Goal: Task Accomplishment & Management: Manage account settings

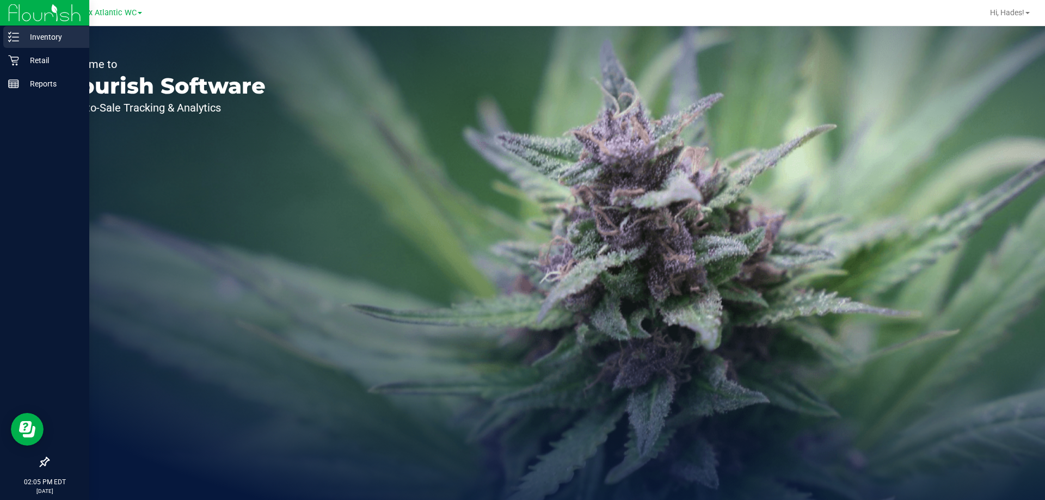
click at [39, 41] on p "Inventory" at bounding box center [51, 36] width 65 height 13
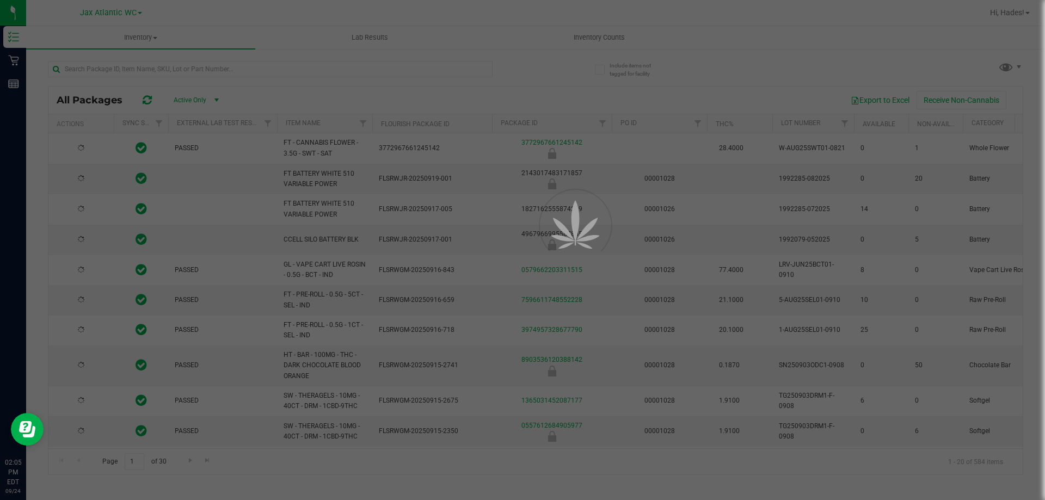
type input "2026-03-16"
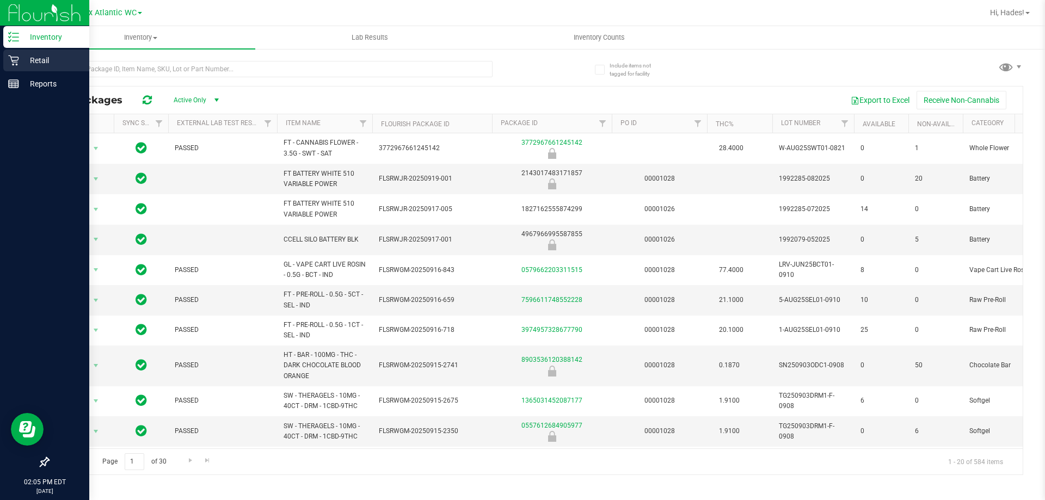
click at [42, 65] on p "Retail" at bounding box center [51, 60] width 65 height 13
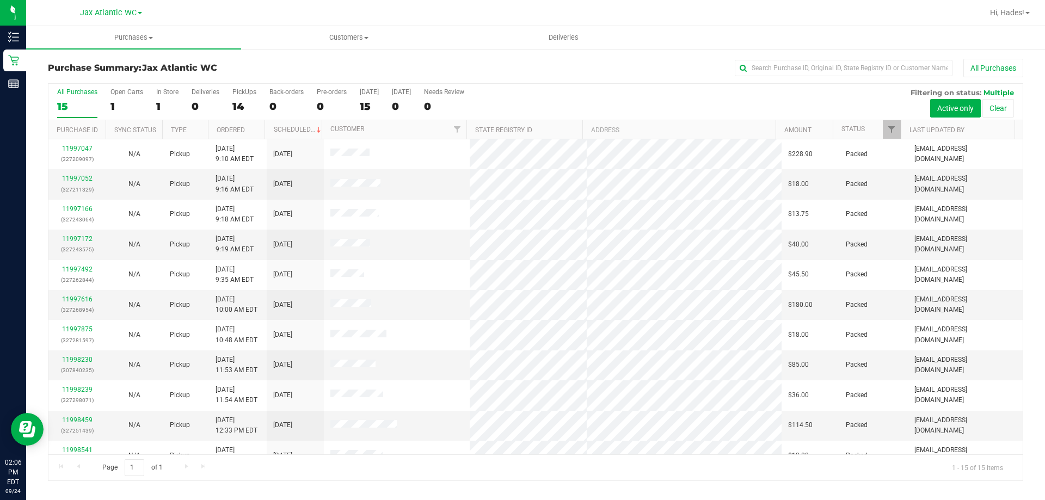
scroll to position [137, 0]
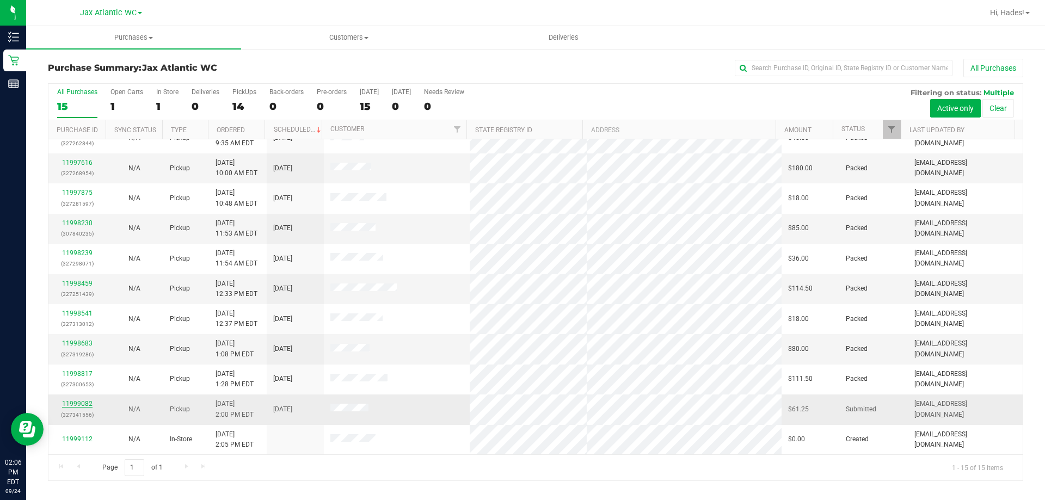
click at [71, 405] on link "11999082" at bounding box center [77, 404] width 30 height 8
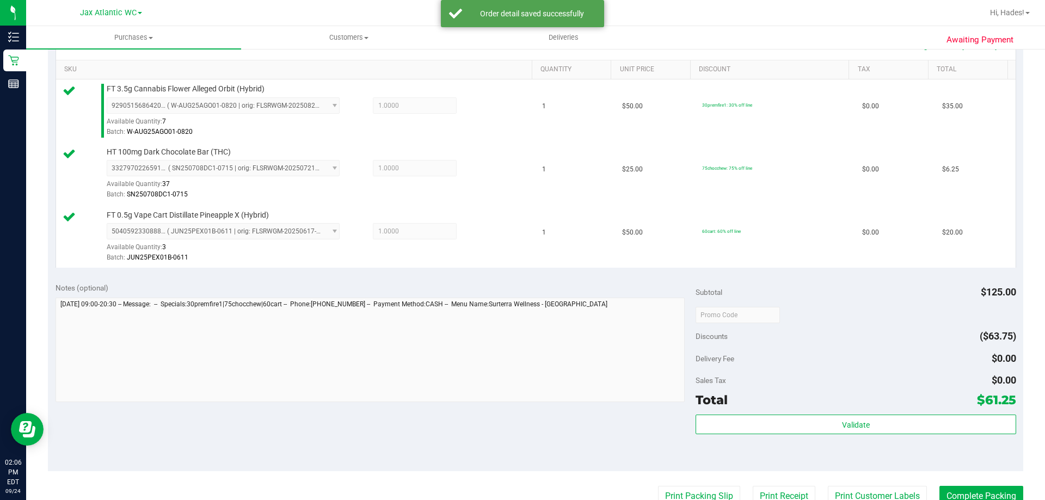
scroll to position [272, 0]
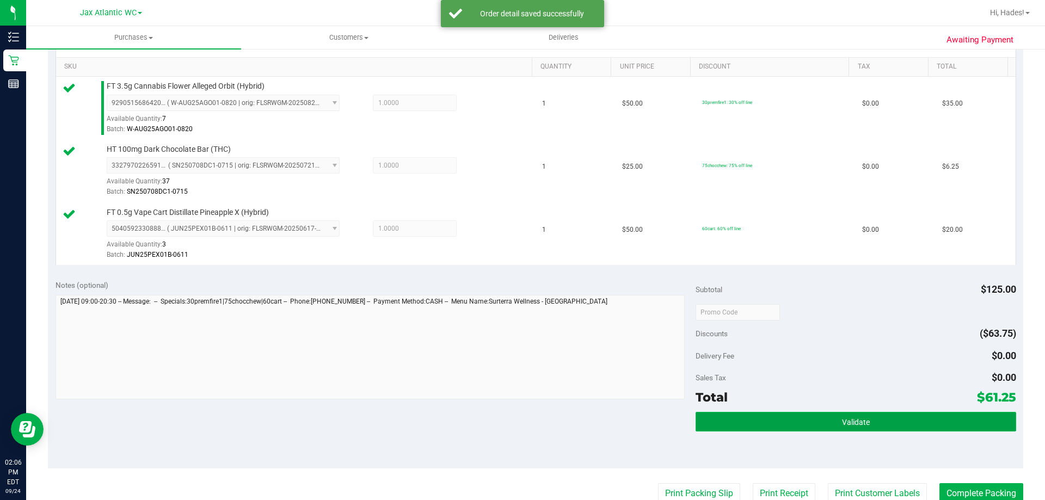
drag, startPoint x: 870, startPoint y: 415, endPoint x: 883, endPoint y: 415, distance: 13.1
click at [870, 416] on button "Validate" at bounding box center [856, 422] width 320 height 20
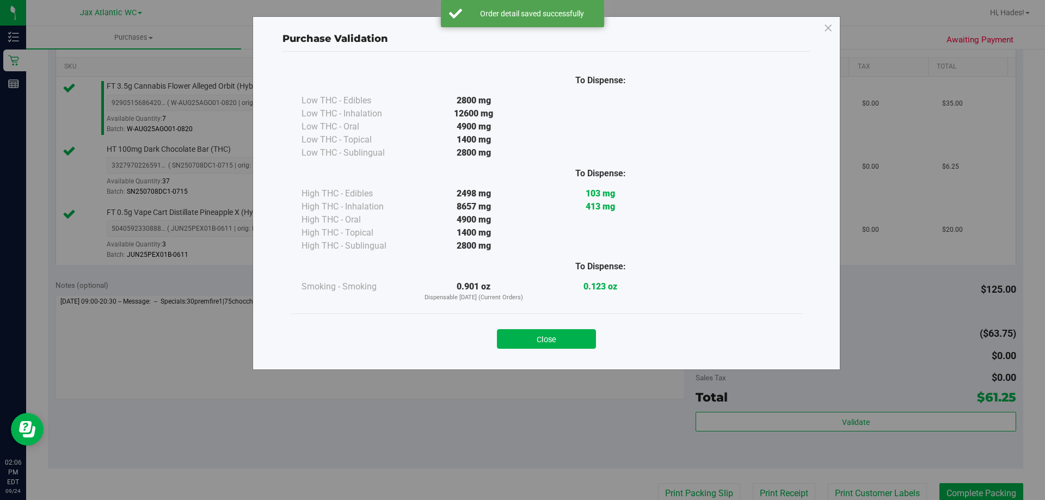
click at [569, 337] on button "Close" at bounding box center [546, 339] width 99 height 20
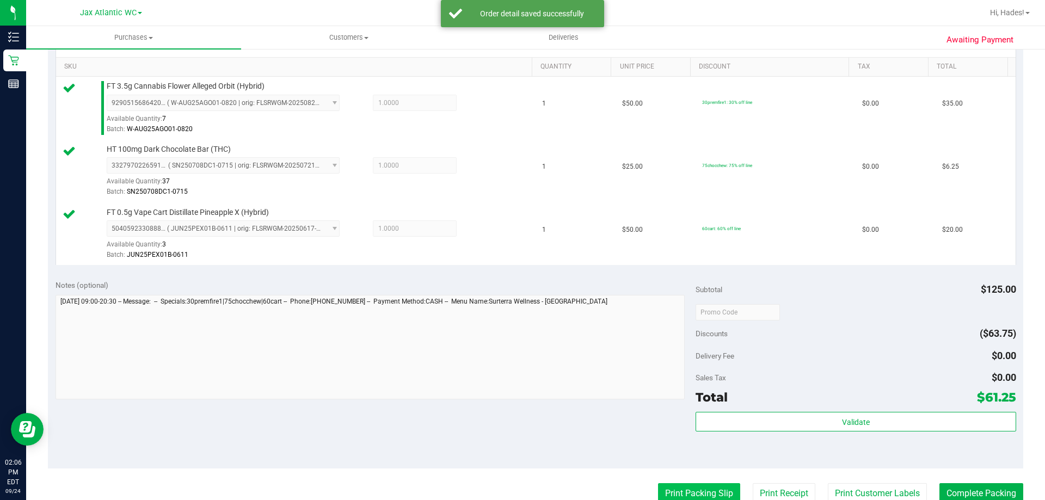
click at [669, 487] on button "Print Packing Slip" at bounding box center [699, 493] width 82 height 21
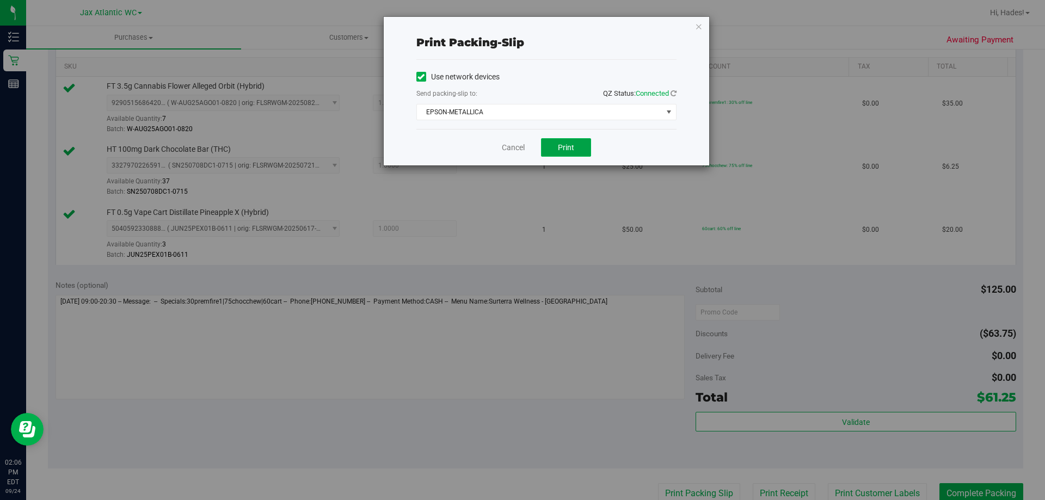
click at [558, 152] on button "Print" at bounding box center [566, 147] width 50 height 19
click at [514, 145] on link "Cancel" at bounding box center [513, 147] width 23 height 11
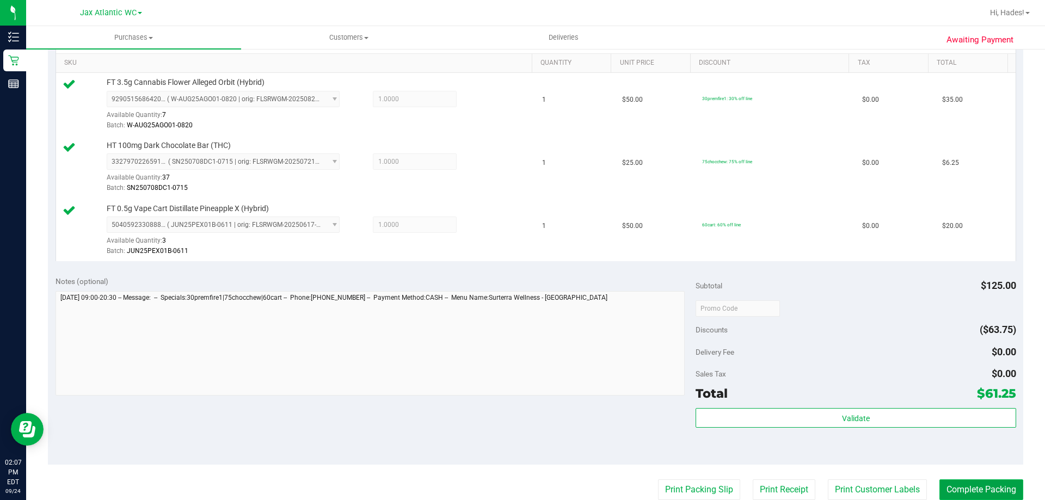
click at [965, 484] on button "Complete Packing" at bounding box center [981, 489] width 84 height 21
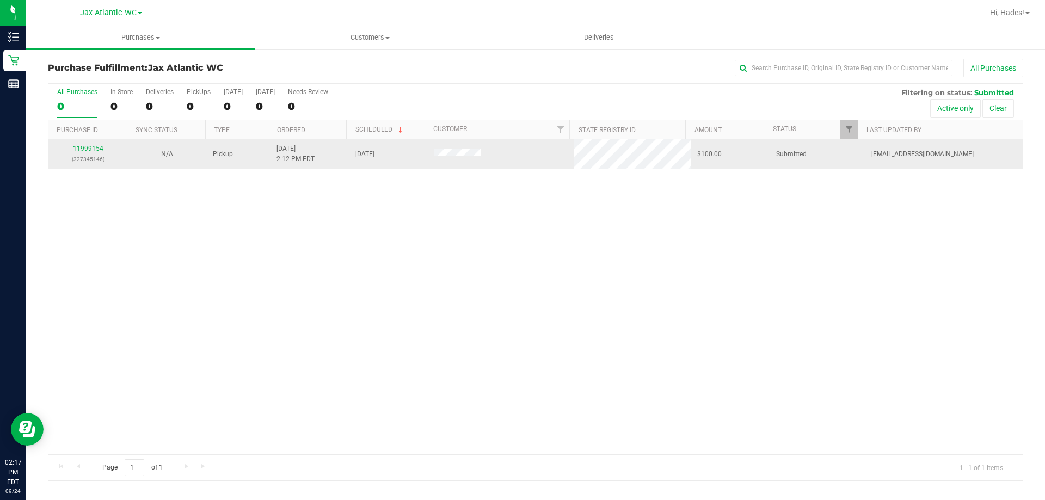
click at [84, 147] on link "11999154" at bounding box center [88, 149] width 30 height 8
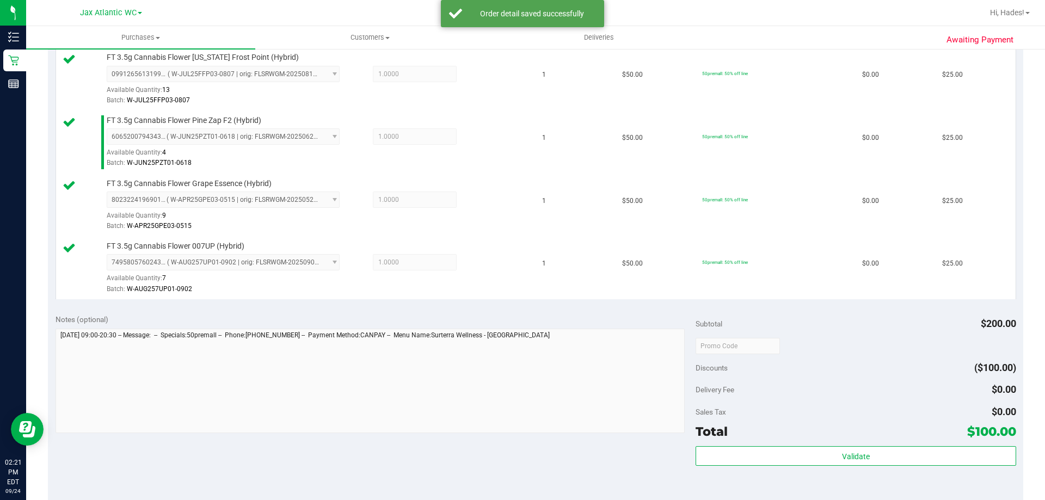
scroll to position [327, 0]
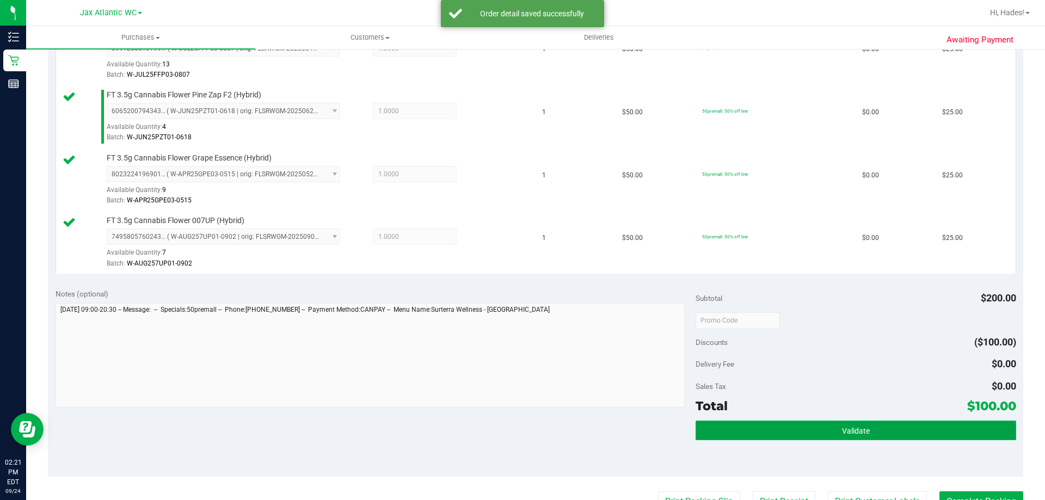
click at [797, 426] on button "Validate" at bounding box center [856, 431] width 320 height 20
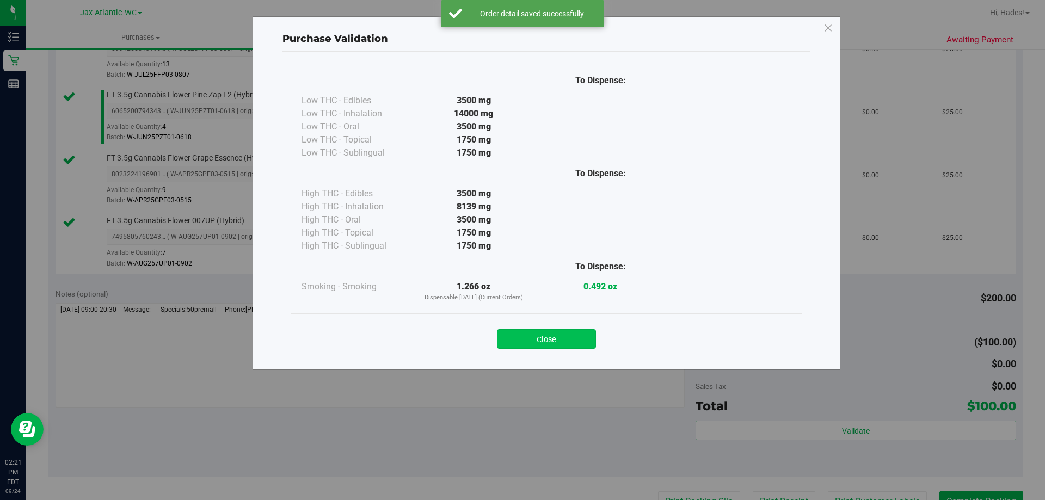
click at [544, 339] on button "Close" at bounding box center [546, 339] width 99 height 20
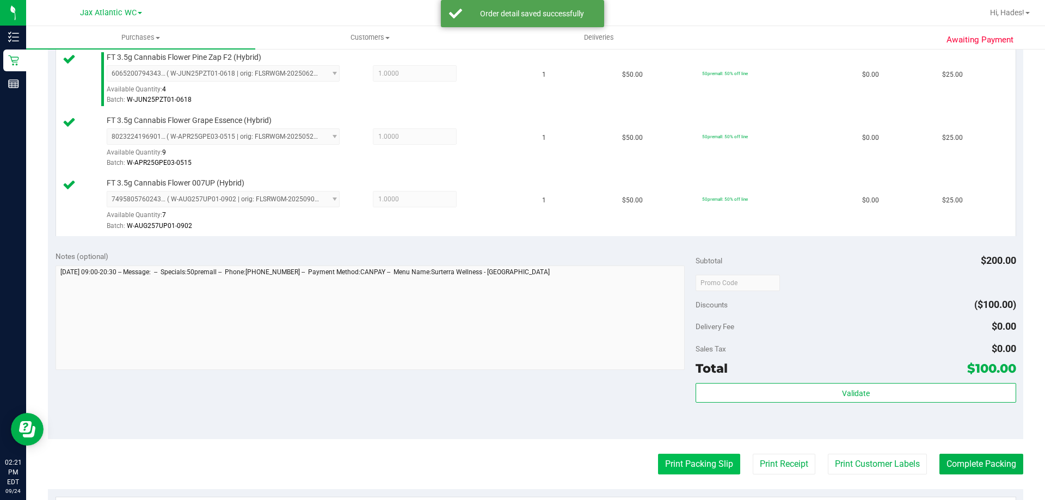
scroll to position [435, 0]
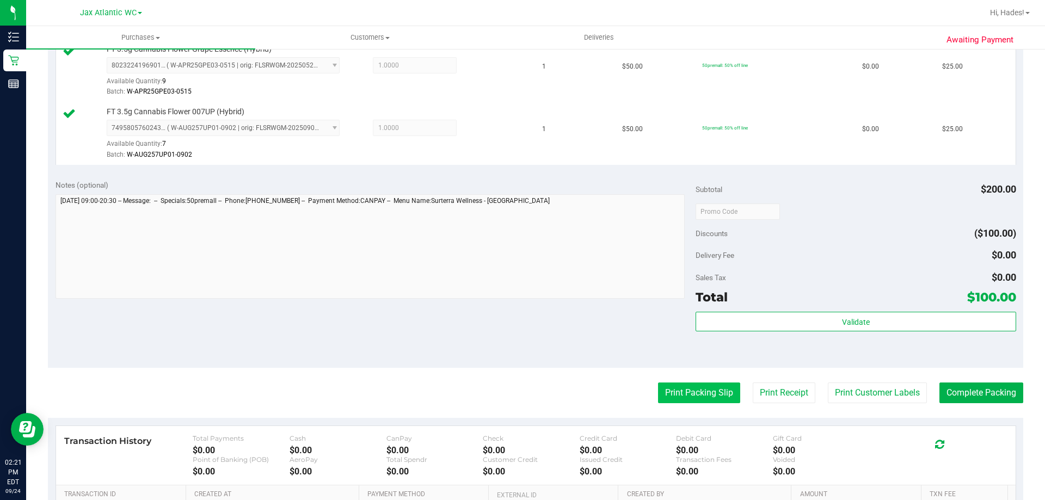
click at [667, 394] on button "Print Packing Slip" at bounding box center [699, 393] width 82 height 21
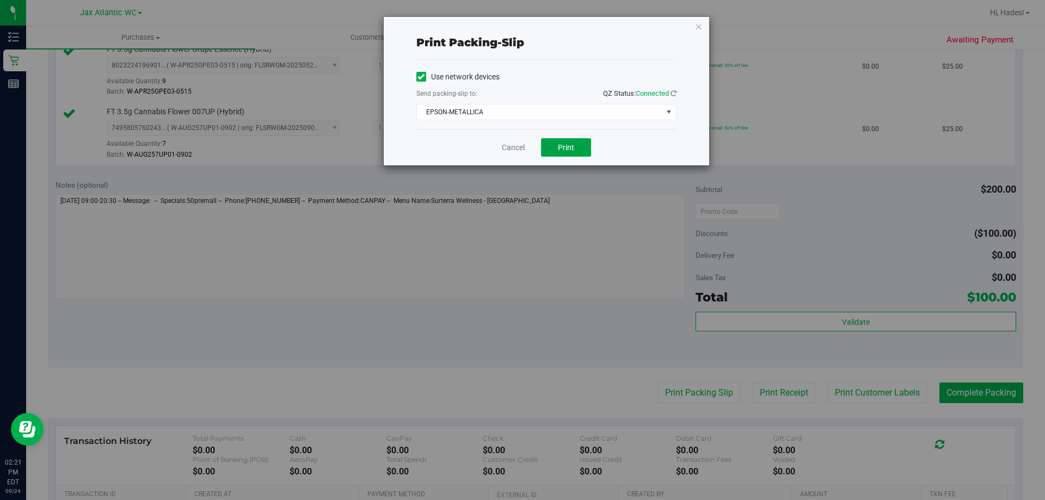
click at [563, 149] on span "Print" at bounding box center [566, 147] width 16 height 9
click at [511, 146] on link "Cancel" at bounding box center [513, 147] width 23 height 11
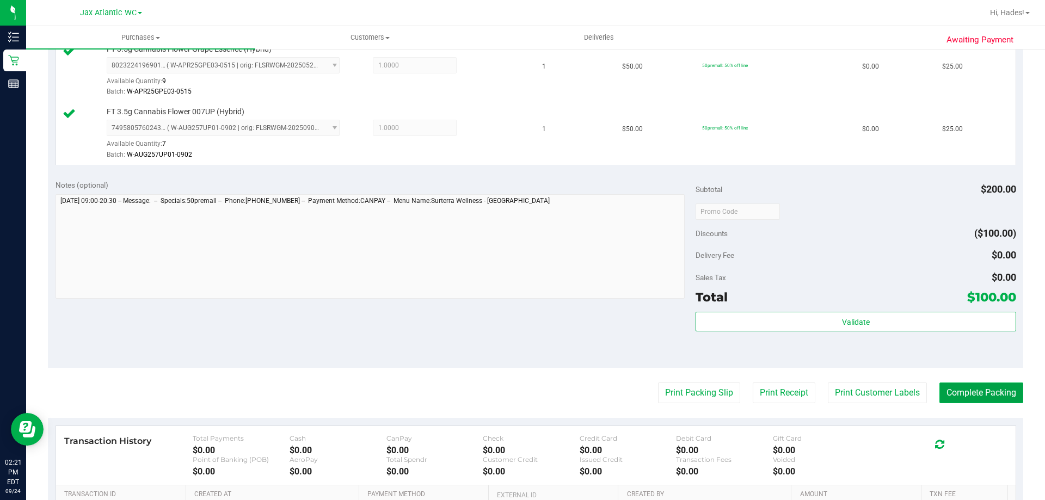
click at [973, 388] on button "Complete Packing" at bounding box center [981, 393] width 84 height 21
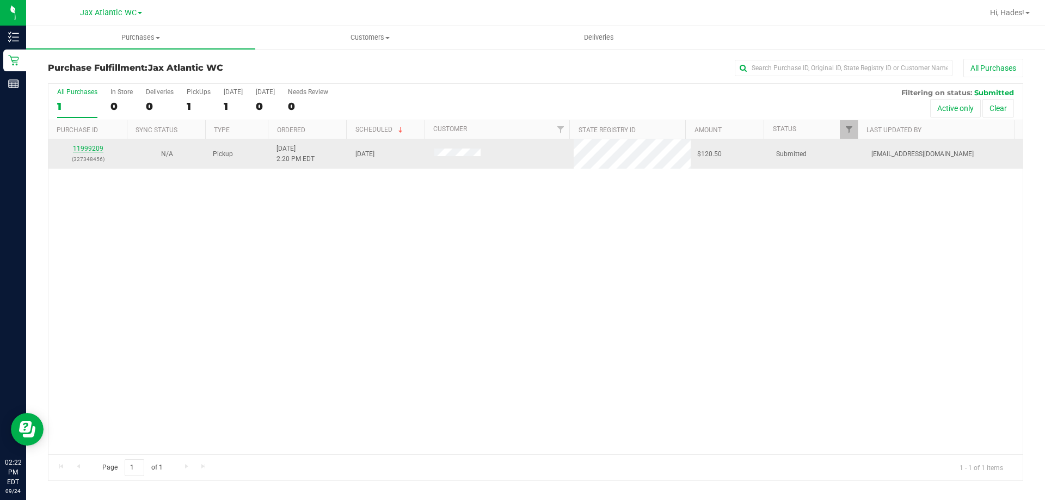
click at [90, 146] on link "11999209" at bounding box center [88, 149] width 30 height 8
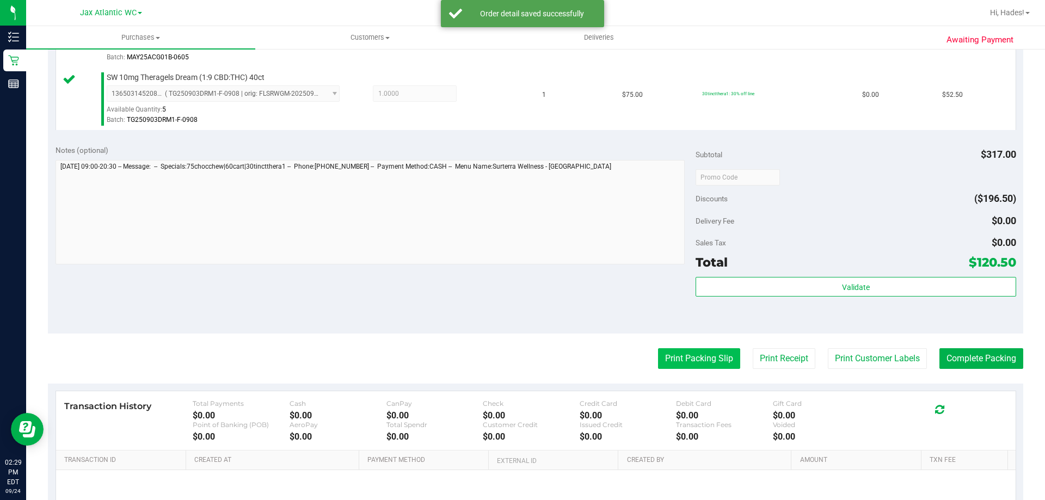
scroll to position [544, 0]
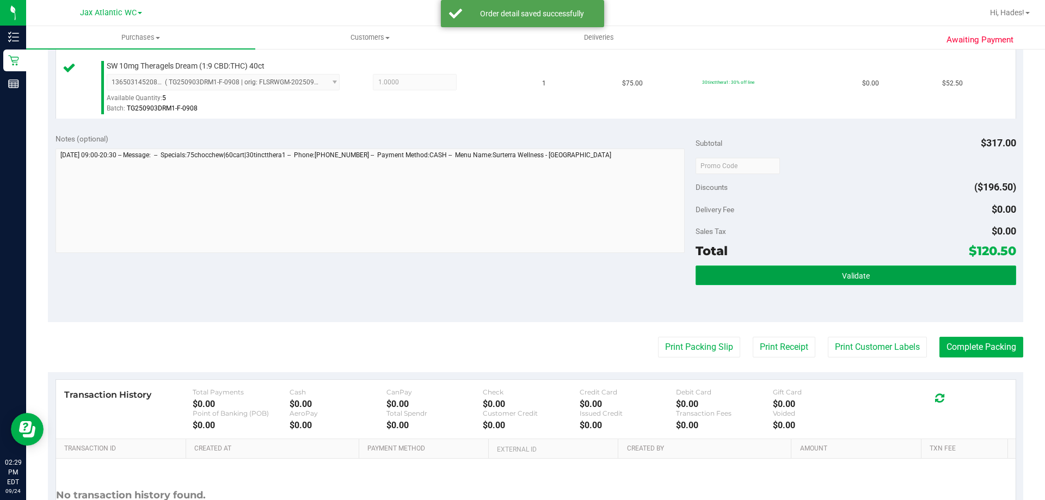
click at [779, 274] on button "Validate" at bounding box center [856, 276] width 320 height 20
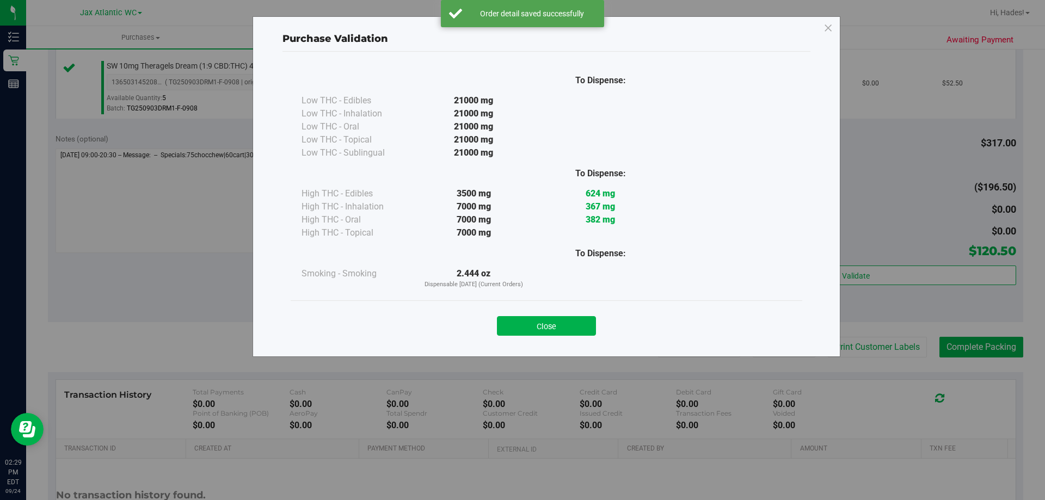
drag, startPoint x: 532, startPoint y: 321, endPoint x: 543, endPoint y: 325, distance: 11.9
click at [533, 321] on button "Close" at bounding box center [546, 326] width 99 height 20
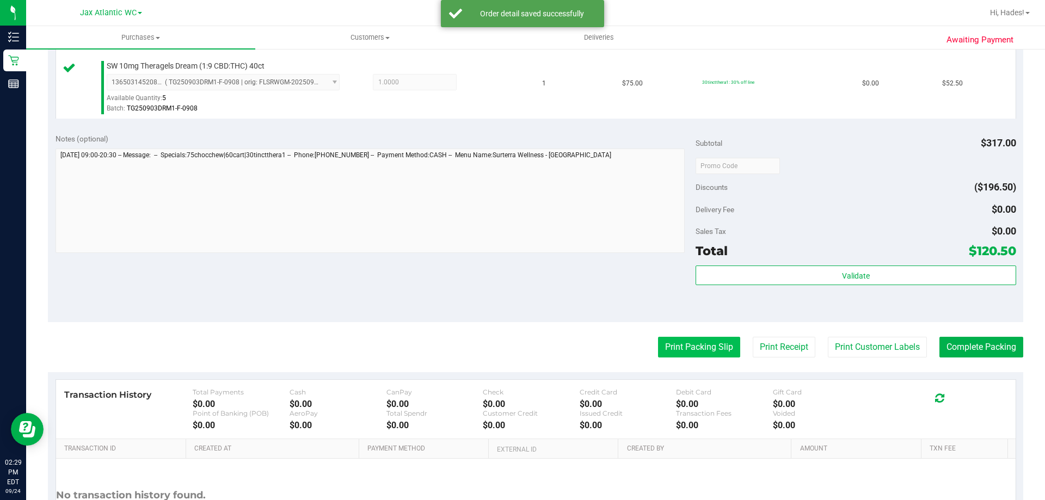
click at [687, 342] on button "Print Packing Slip" at bounding box center [699, 347] width 82 height 21
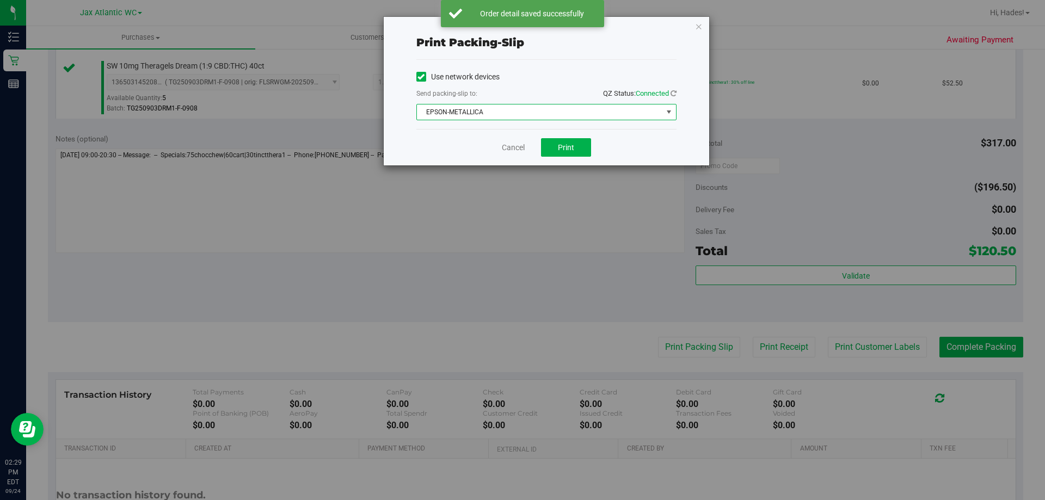
click at [543, 110] on span "EPSON-METALLICA" at bounding box center [539, 111] width 245 height 15
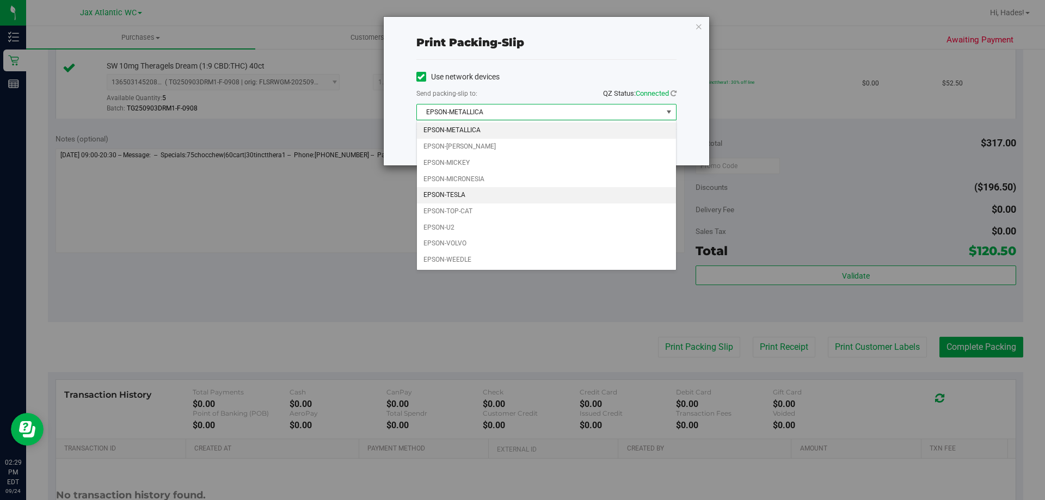
click at [471, 197] on li "EPSON-TESLA" at bounding box center [546, 195] width 259 height 16
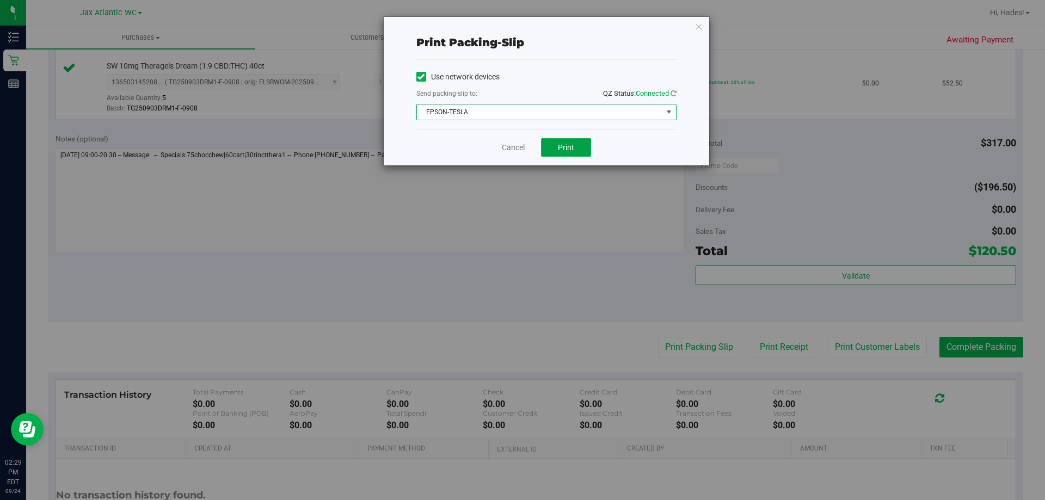
drag, startPoint x: 566, startPoint y: 145, endPoint x: 861, endPoint y: 287, distance: 327.4
click at [566, 145] on span "Print" at bounding box center [566, 147] width 16 height 9
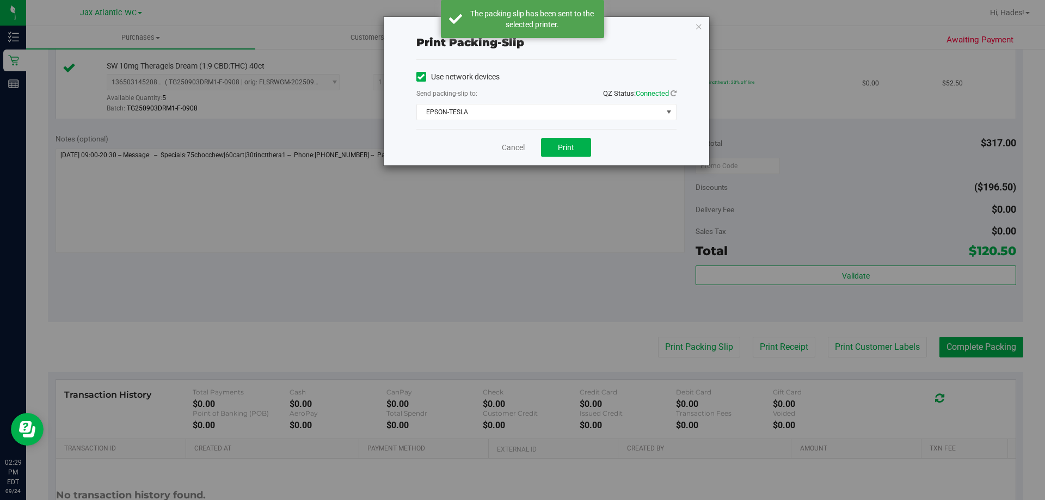
click at [698, 26] on icon "button" at bounding box center [699, 26] width 8 height 13
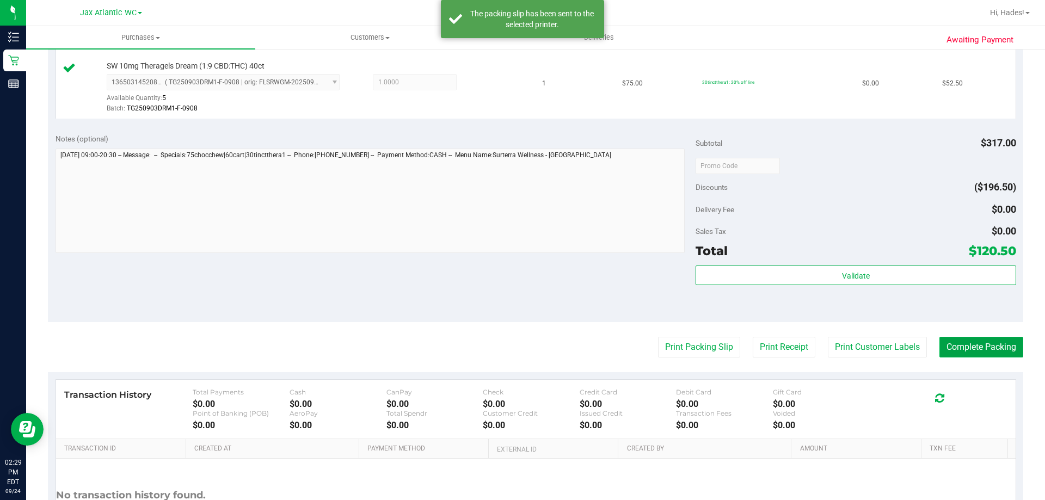
click at [978, 347] on button "Complete Packing" at bounding box center [981, 347] width 84 height 21
